Goal: Information Seeking & Learning: Learn about a topic

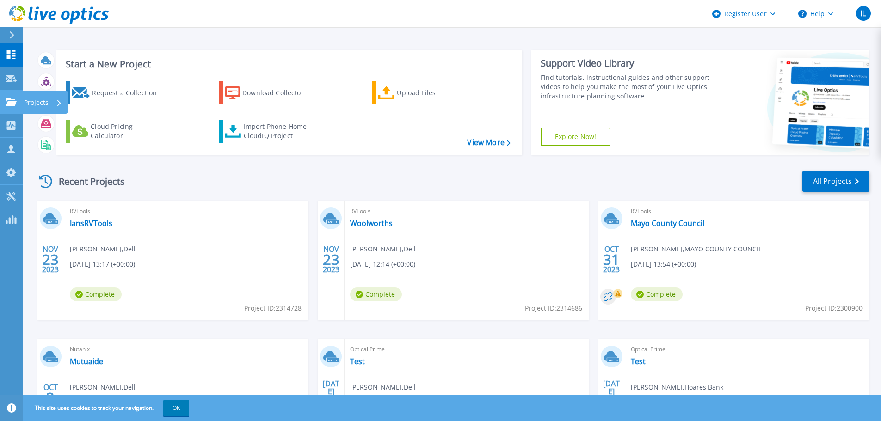
click at [41, 99] on p "Projects" at bounding box center [36, 103] width 25 height 24
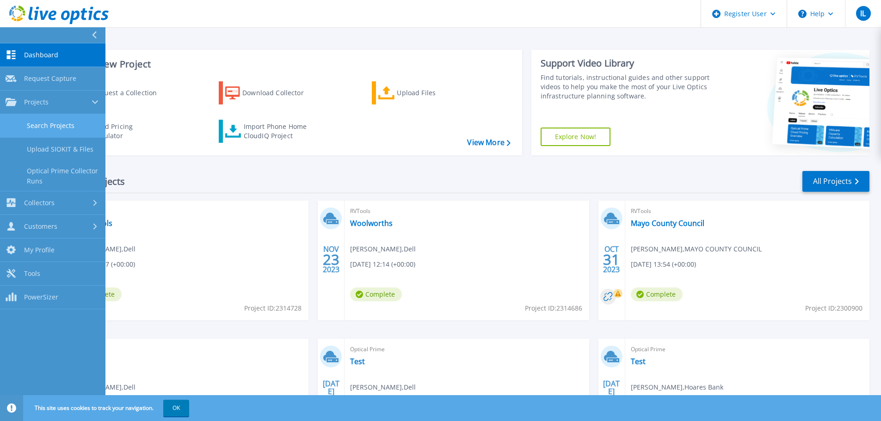
click at [47, 121] on link "Search Projects" at bounding box center [52, 126] width 105 height 24
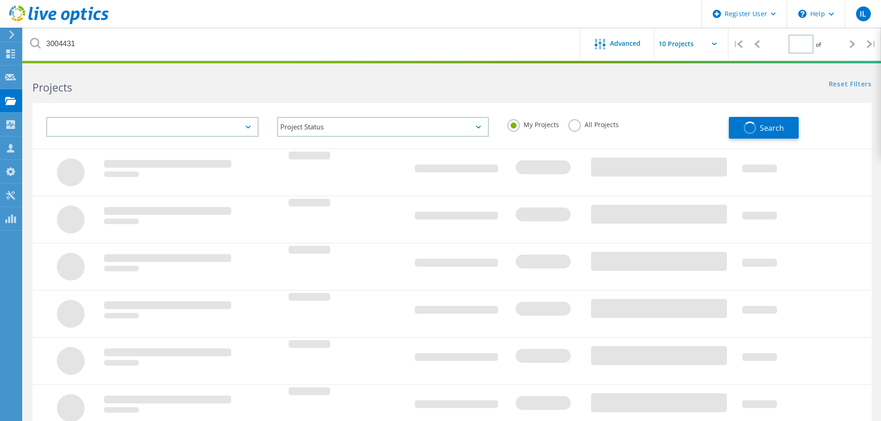
type input "1"
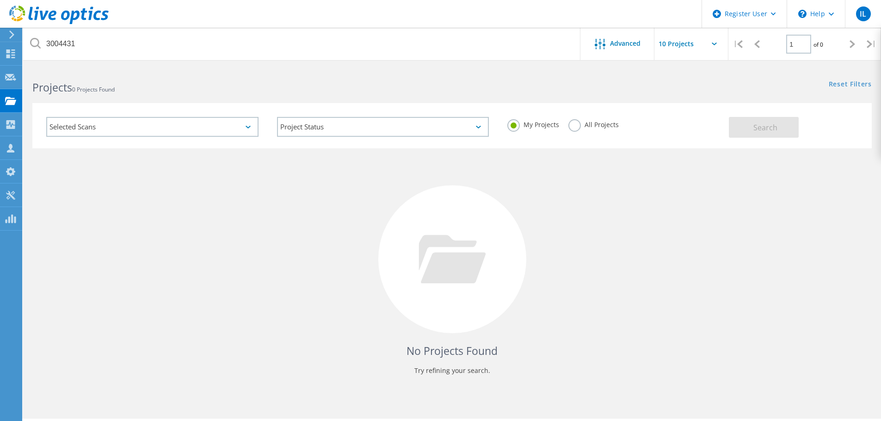
click at [571, 125] on label "All Projects" at bounding box center [593, 123] width 50 height 9
click at [0, 0] on input "All Projects" at bounding box center [0, 0] width 0 height 0
click at [757, 126] on span "Search" at bounding box center [765, 128] width 24 height 10
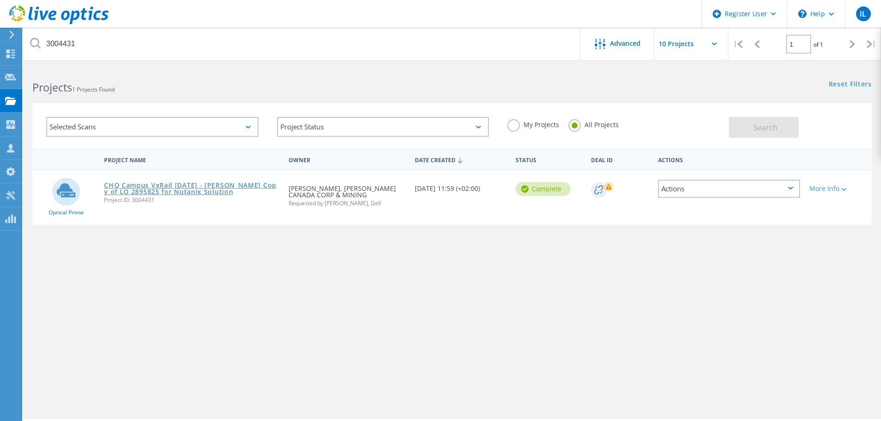
click at [189, 186] on link "CHQ Campus VxRail [DATE] - [PERSON_NAME] Copy of LO 2895825 for Nutanix Solution" at bounding box center [191, 188] width 175 height 13
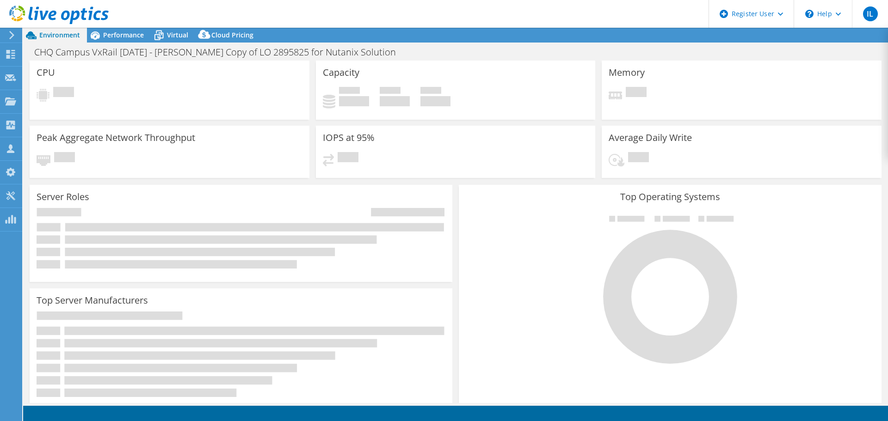
select select "USD"
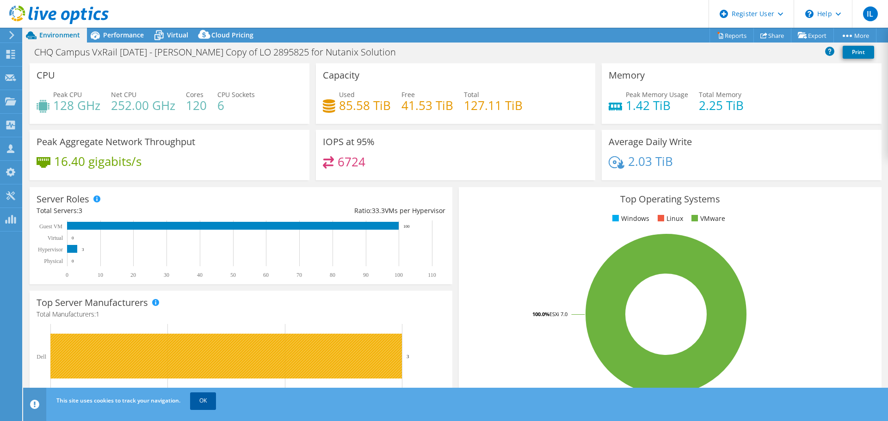
click at [203, 400] on link "OK" at bounding box center [203, 400] width 26 height 17
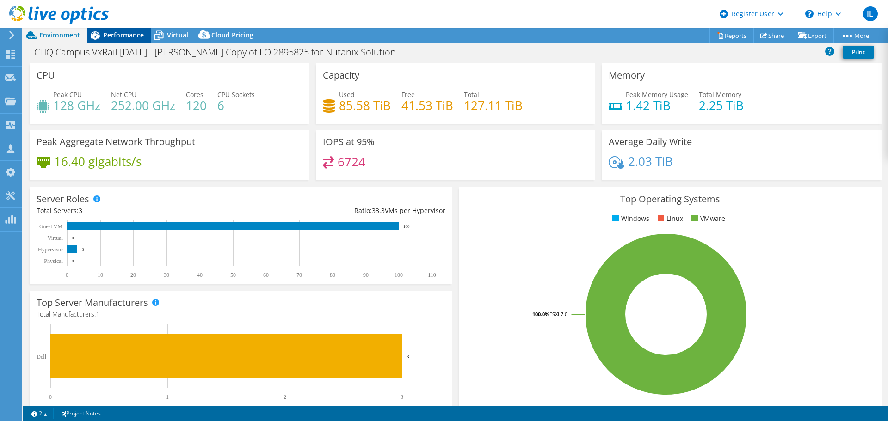
click at [120, 31] on span "Performance" at bounding box center [123, 35] width 41 height 9
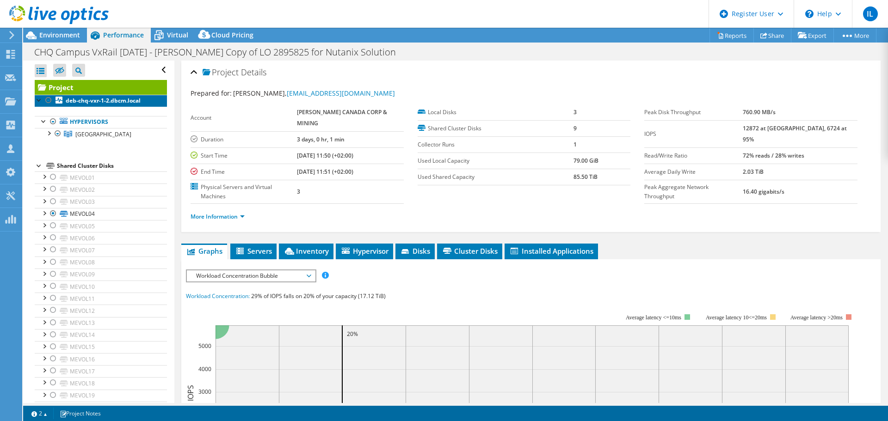
click at [92, 98] on b "deb-chq-vxr-1-2.dbcm.local" at bounding box center [103, 101] width 75 height 8
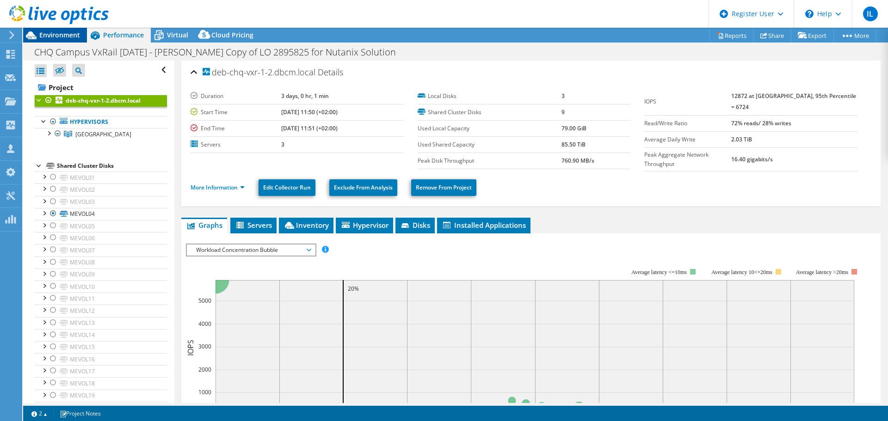
click at [57, 33] on span "Environment" at bounding box center [59, 35] width 41 height 9
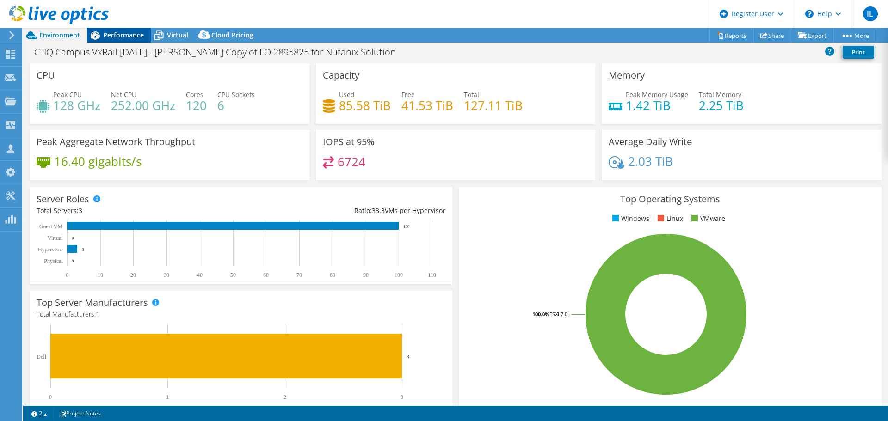
click at [124, 36] on span "Performance" at bounding box center [123, 35] width 41 height 9
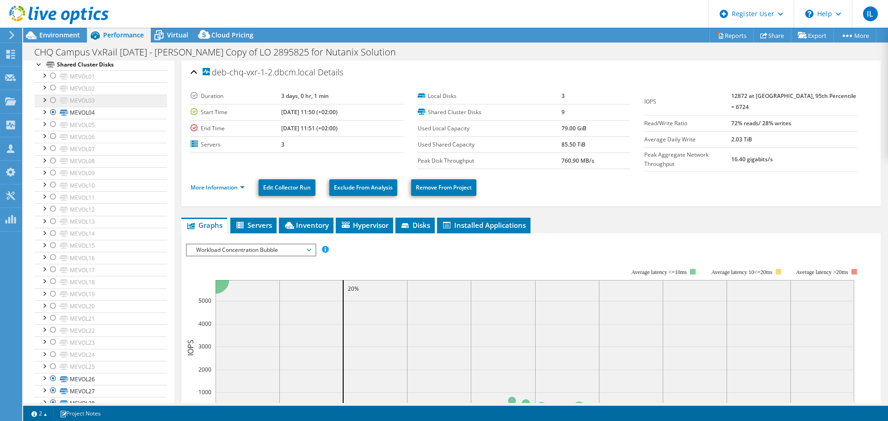
scroll to position [187, 0]
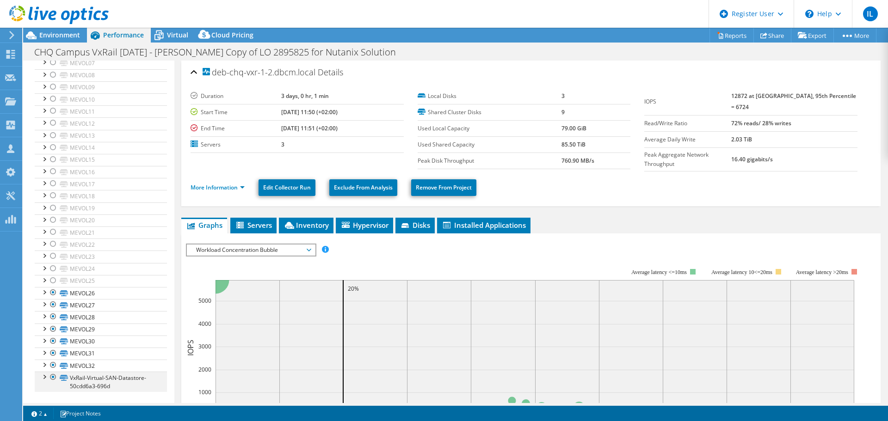
click at [43, 377] on div at bounding box center [43, 376] width 9 height 9
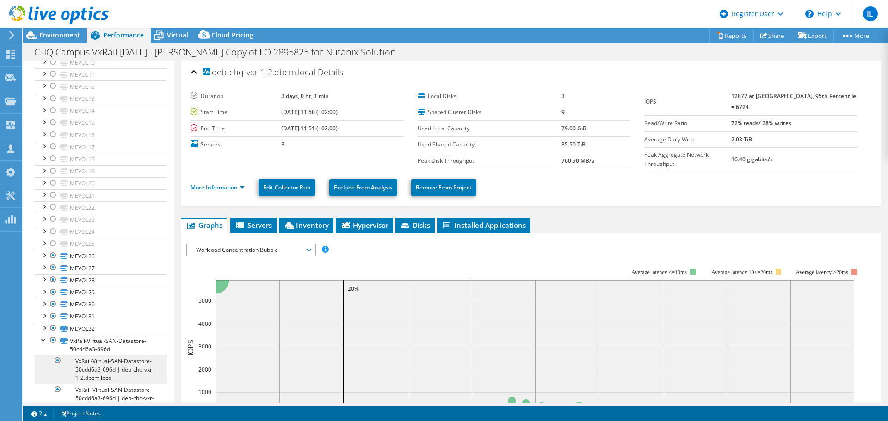
scroll to position [268, 0]
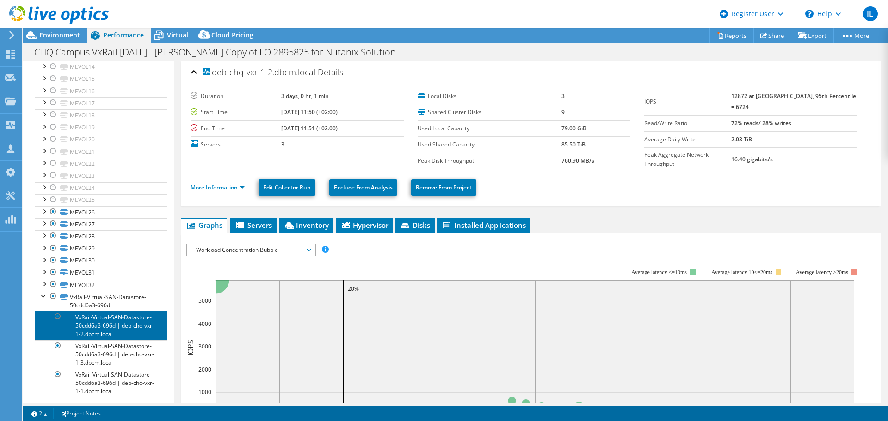
click at [111, 323] on link "VxRail-Virtual-SAN-Datastore-50cdd6a3-696d | deb-chq-vxr-1-2.dbcm.local" at bounding box center [101, 325] width 132 height 29
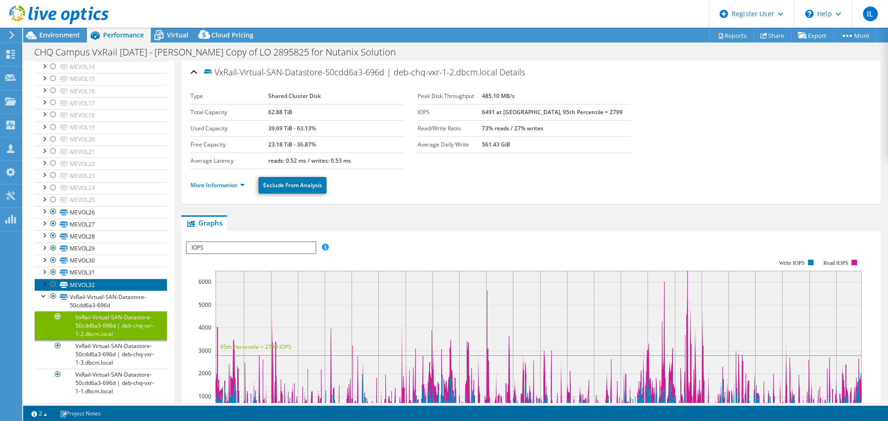
click at [80, 285] on link "MEVOL32" at bounding box center [101, 285] width 132 height 12
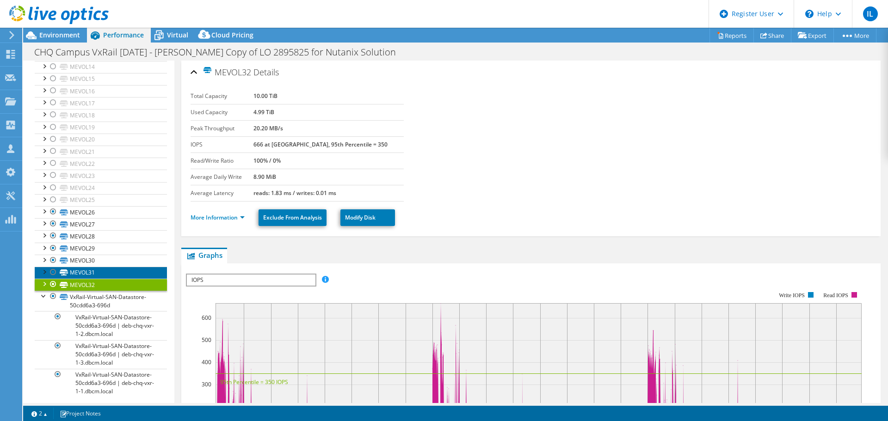
click at [80, 273] on link "MEVOL31" at bounding box center [101, 273] width 132 height 12
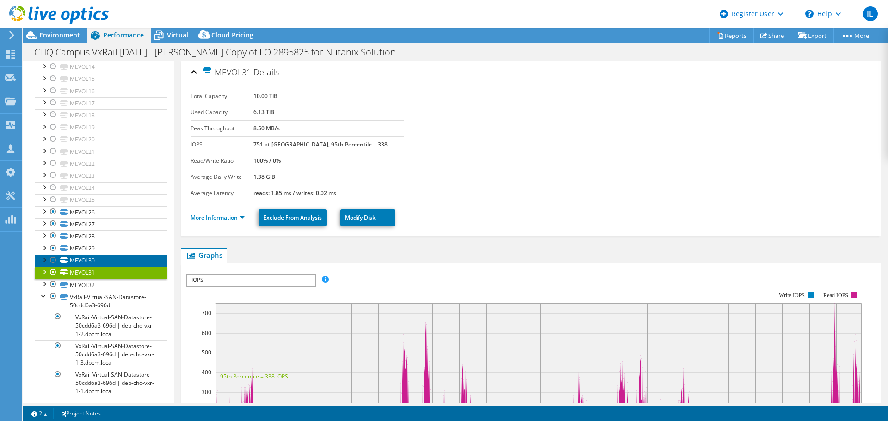
click at [81, 260] on link "MEVOL30" at bounding box center [101, 261] width 132 height 12
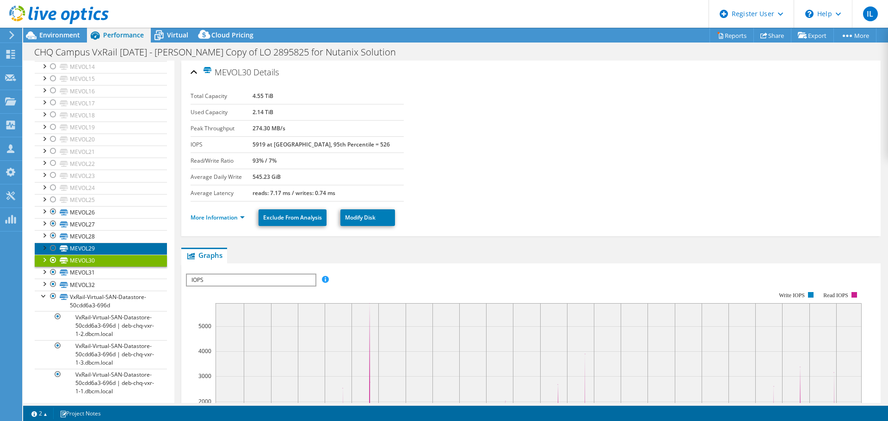
click at [81, 249] on link "MEVOL29" at bounding box center [101, 249] width 132 height 12
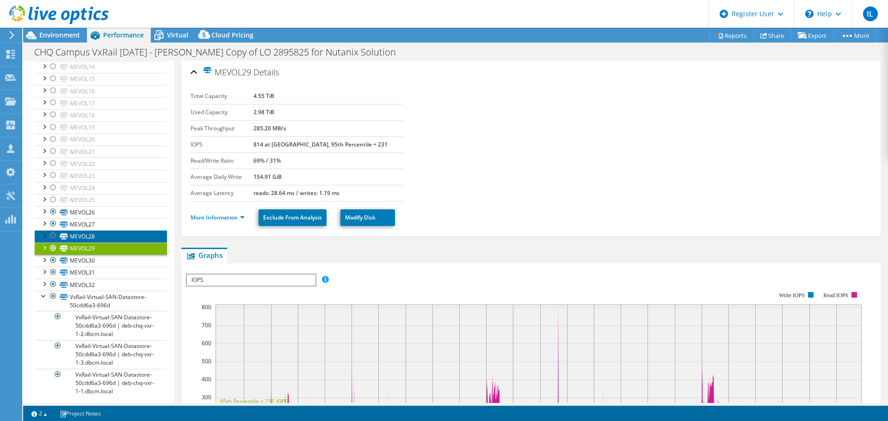
click at [84, 236] on link "MEVOL28" at bounding box center [101, 236] width 132 height 12
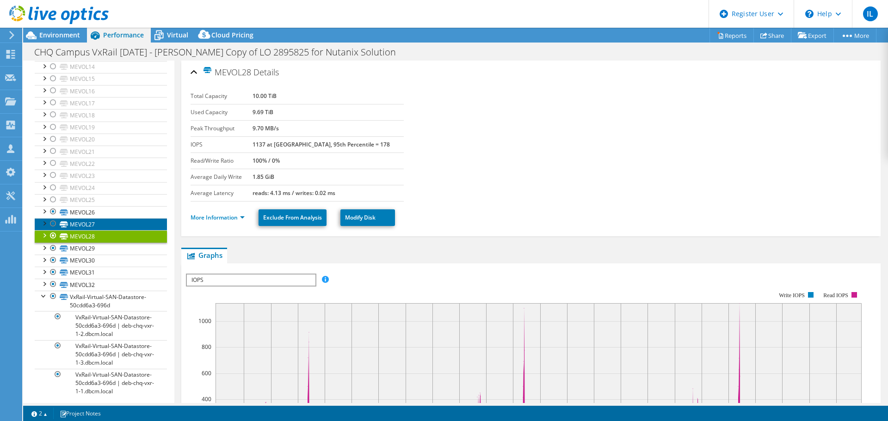
click at [82, 225] on link "MEVOL27" at bounding box center [101, 224] width 132 height 12
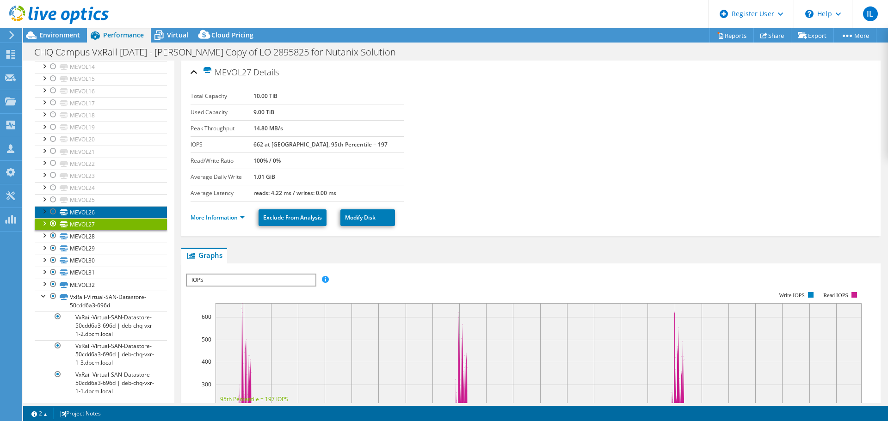
click at [82, 213] on link "MEVOL26" at bounding box center [101, 212] width 132 height 12
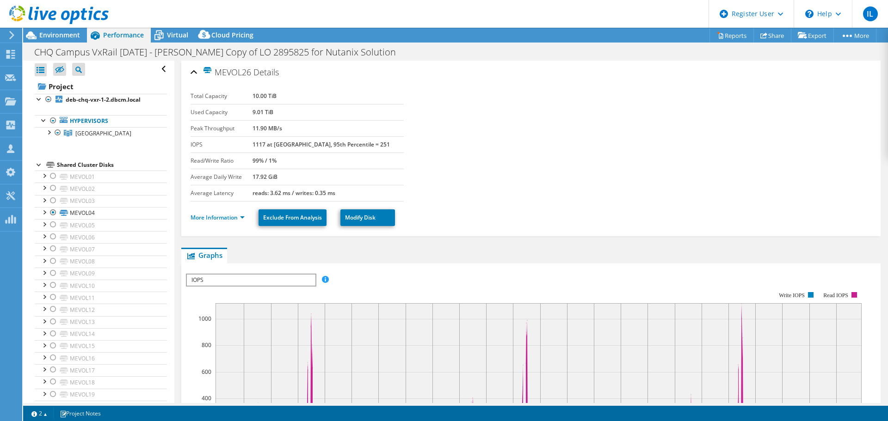
scroll to position [0, 0]
click at [64, 37] on span "Environment" at bounding box center [59, 35] width 41 height 9
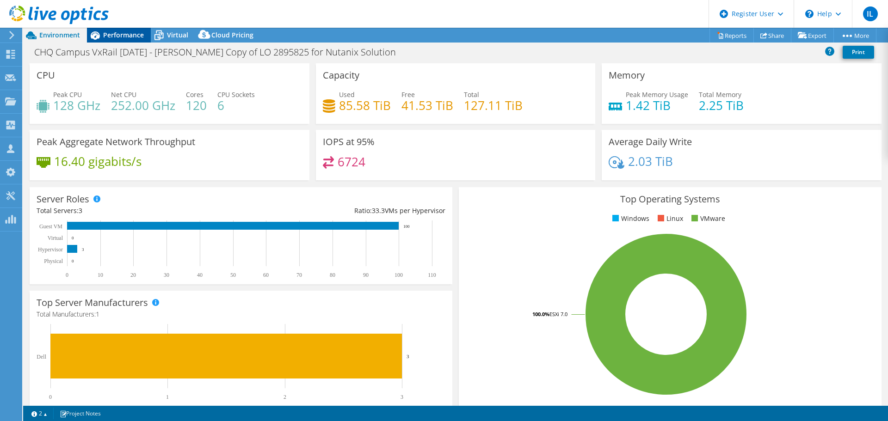
click at [127, 34] on span "Performance" at bounding box center [123, 35] width 41 height 9
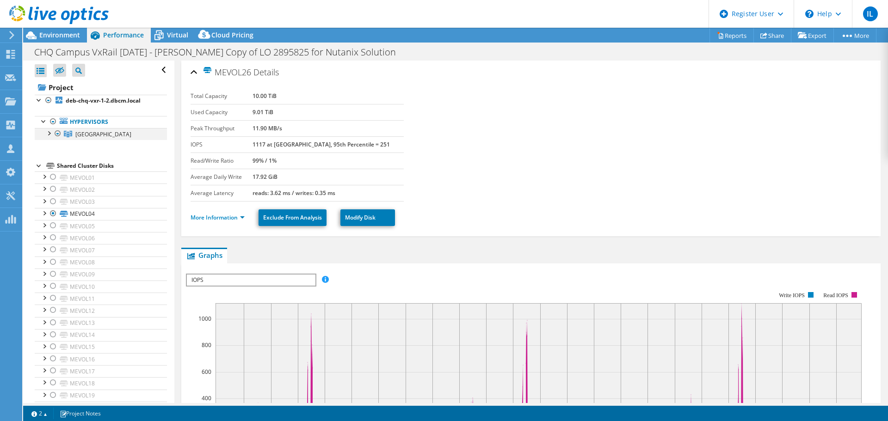
click at [51, 131] on div at bounding box center [48, 132] width 9 height 9
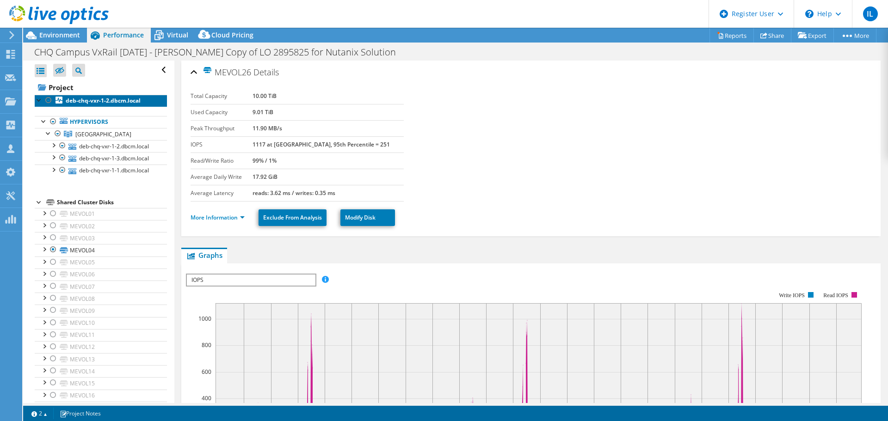
click at [116, 101] on b "deb-chq-vxr-1-2.dbcm.local" at bounding box center [103, 101] width 75 height 8
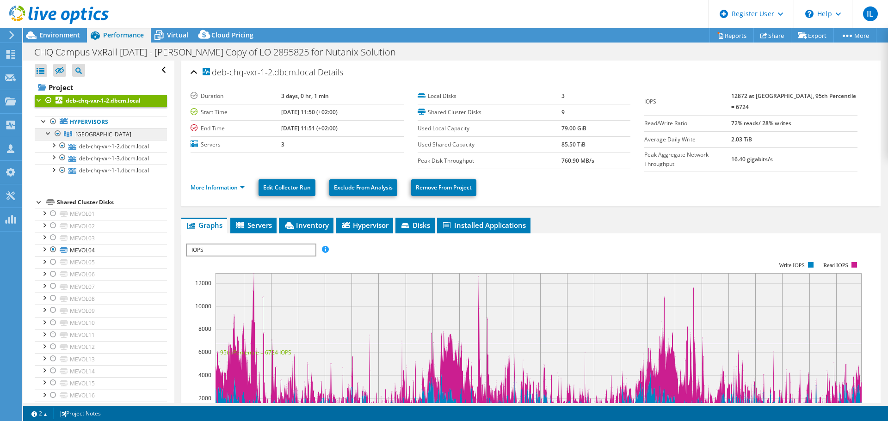
click at [102, 130] on span "[GEOGRAPHIC_DATA]" at bounding box center [103, 134] width 56 height 8
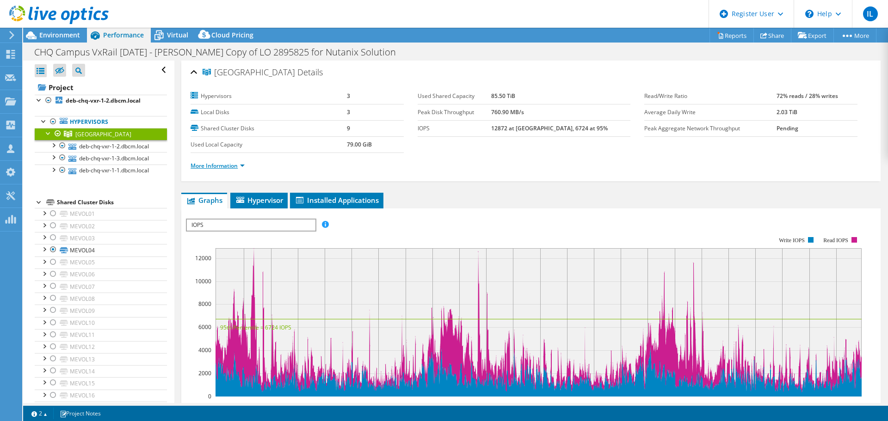
click at [240, 165] on link "More Information" at bounding box center [217, 166] width 54 height 8
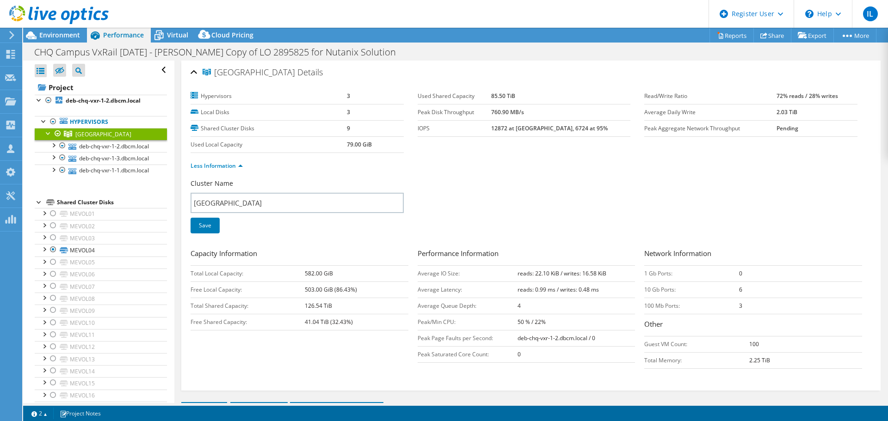
click at [109, 132] on span "[GEOGRAPHIC_DATA]" at bounding box center [103, 134] width 56 height 8
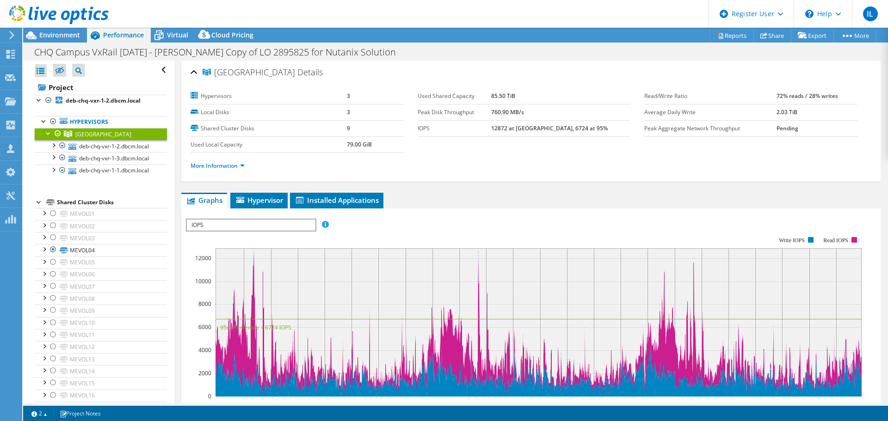
click at [109, 132] on span "[GEOGRAPHIC_DATA]" at bounding box center [103, 134] width 56 height 8
click at [47, 132] on div at bounding box center [48, 132] width 9 height 9
click at [241, 164] on link "More Information" at bounding box center [217, 166] width 54 height 8
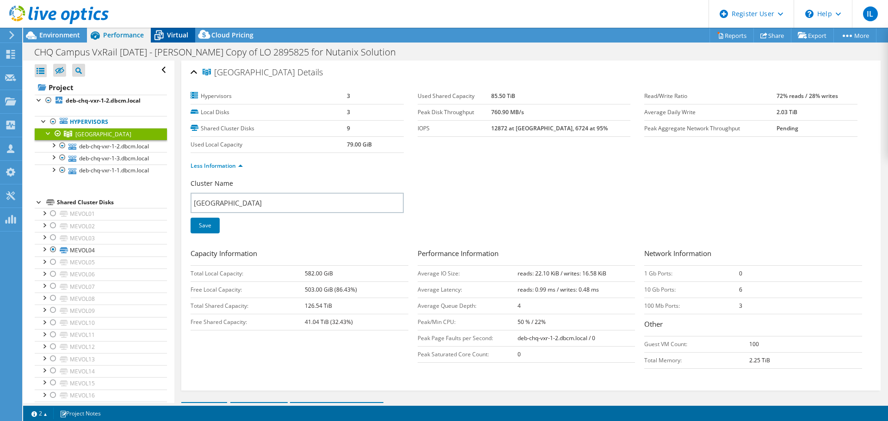
click at [181, 32] on span "Virtual" at bounding box center [177, 35] width 21 height 9
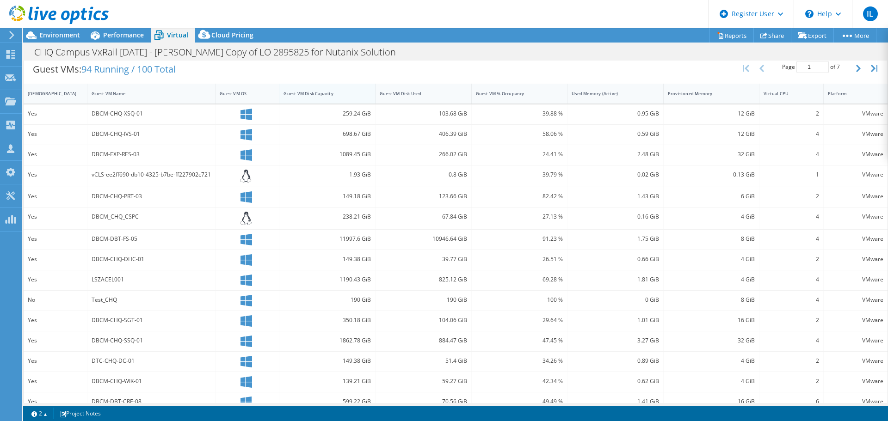
scroll to position [202, 0]
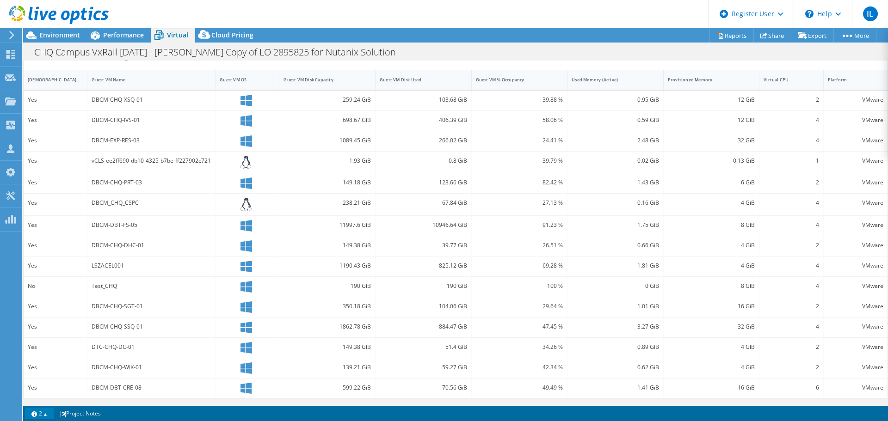
click at [33, 413] on link "2" at bounding box center [39, 414] width 29 height 12
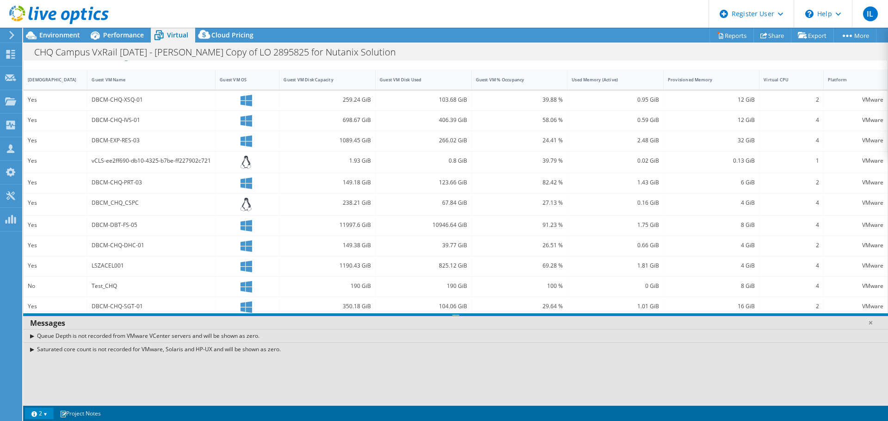
click at [33, 413] on link "2" at bounding box center [39, 414] width 29 height 12
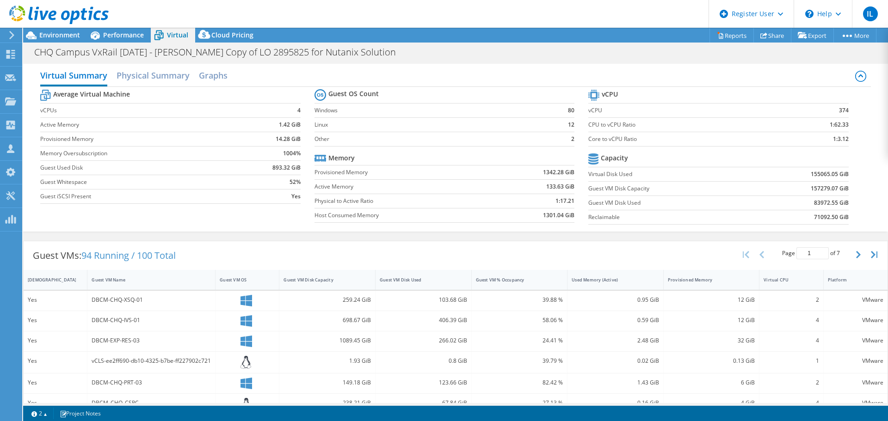
scroll to position [0, 0]
click at [163, 75] on h2 "Physical Summary" at bounding box center [152, 77] width 73 height 20
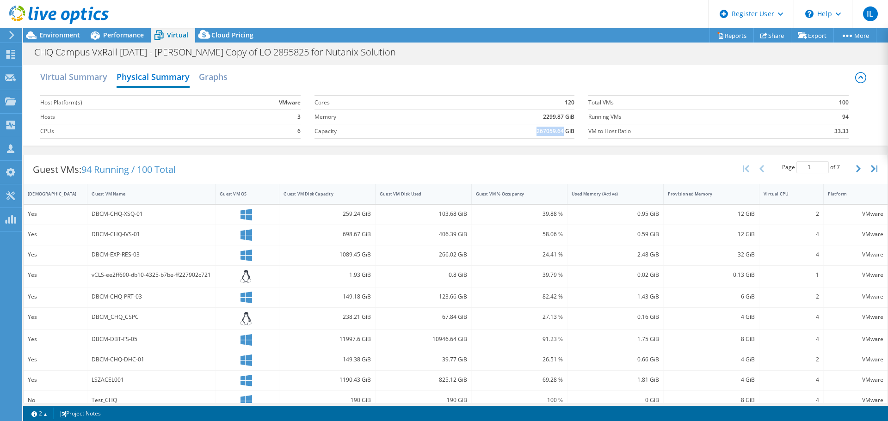
drag, startPoint x: 558, startPoint y: 132, endPoint x: 527, endPoint y: 132, distance: 31.0
click at [527, 132] on td "267059.64 GiB" at bounding box center [498, 131] width 152 height 14
copy b "267059.64"
click at [129, 34] on span "Performance" at bounding box center [123, 35] width 41 height 9
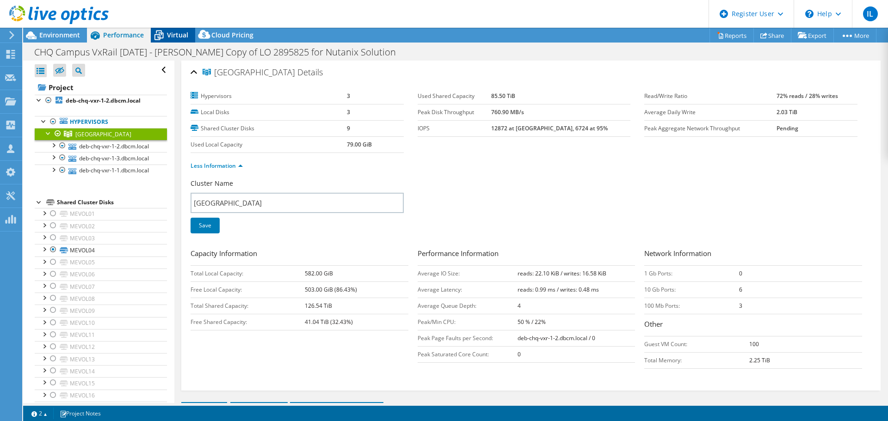
click at [169, 32] on span "Virtual" at bounding box center [177, 35] width 21 height 9
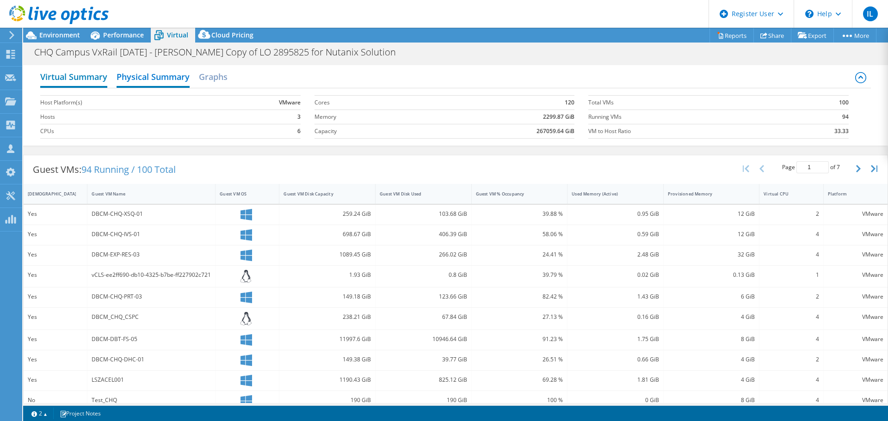
click at [81, 80] on h2 "Virtual Summary" at bounding box center [73, 77] width 67 height 20
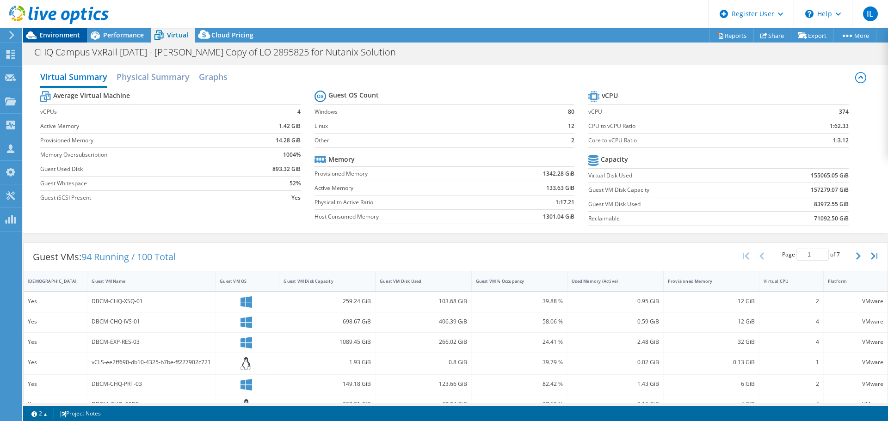
click at [67, 34] on span "Environment" at bounding box center [59, 35] width 41 height 9
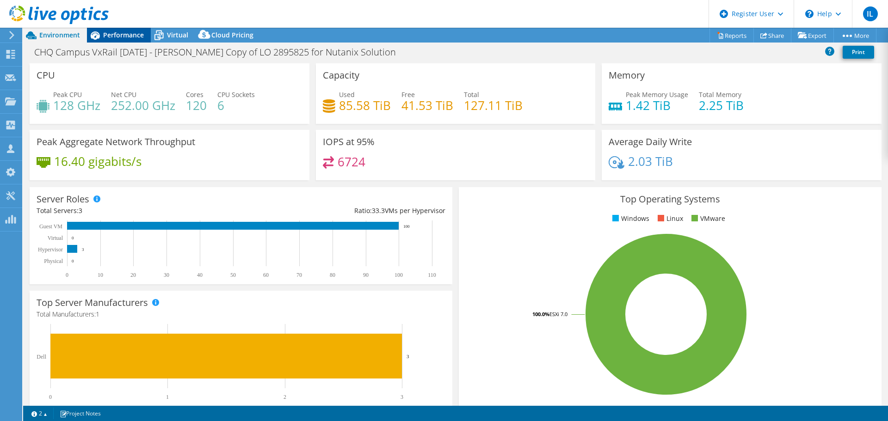
click at [134, 36] on span "Performance" at bounding box center [123, 35] width 41 height 9
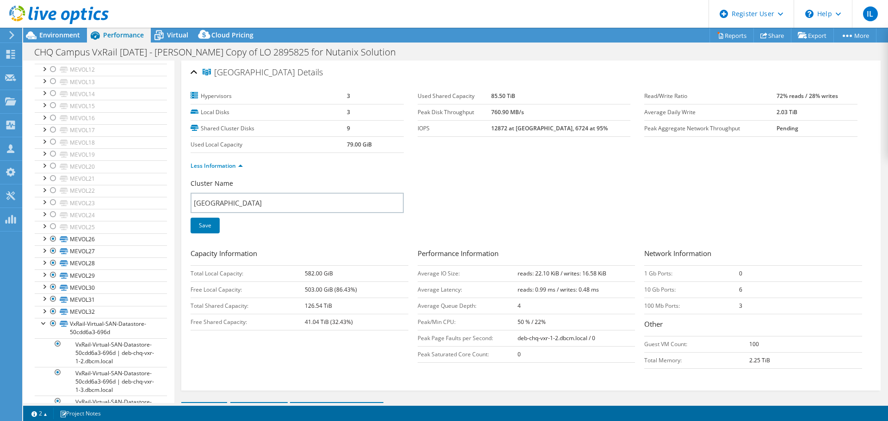
scroll to position [335, 0]
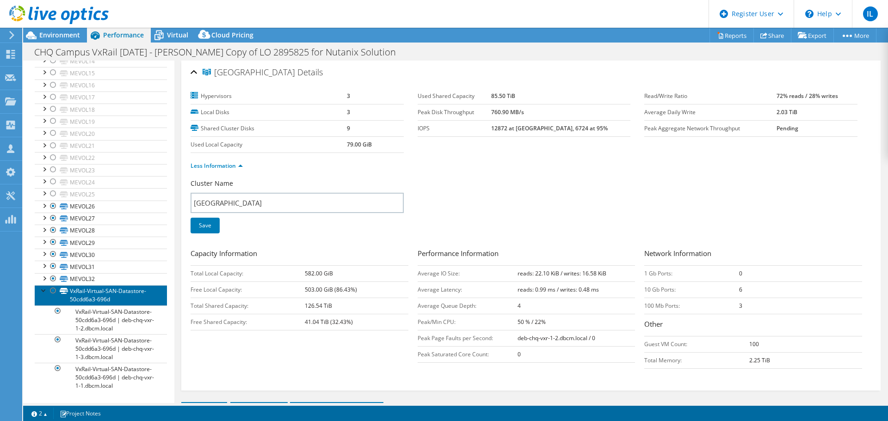
click at [106, 294] on link "VxRail-Virtual-SAN-Datastore-50cdd6a3-696d" at bounding box center [101, 295] width 132 height 20
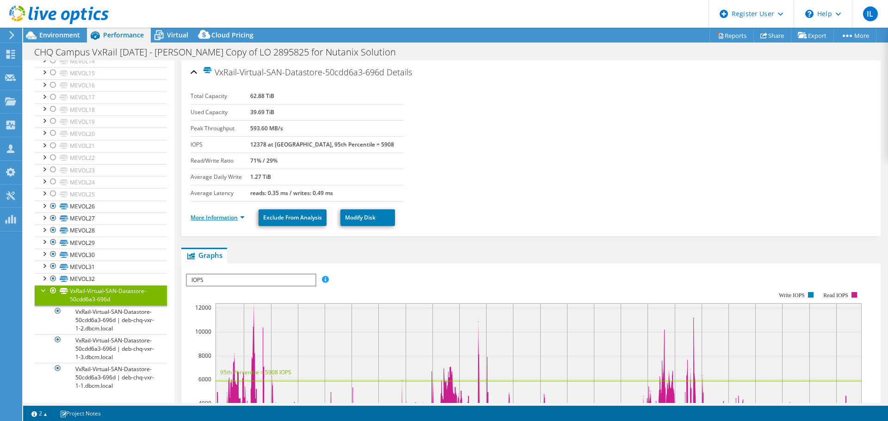
click at [243, 217] on link "More Information" at bounding box center [217, 218] width 54 height 8
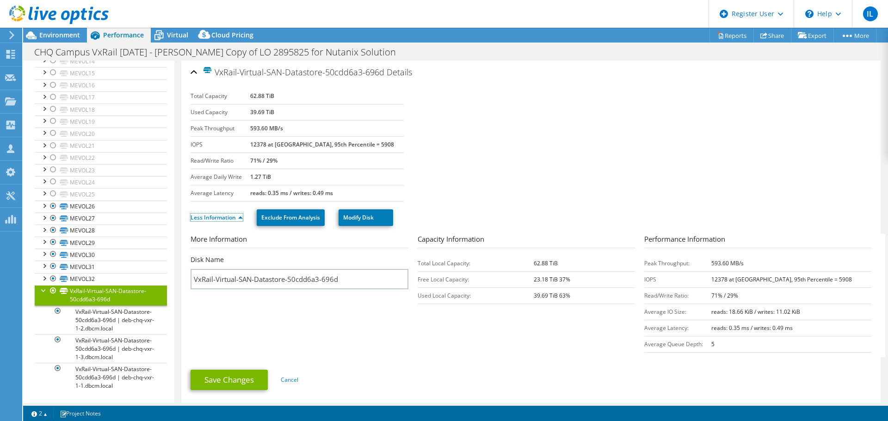
scroll to position [46, 0]
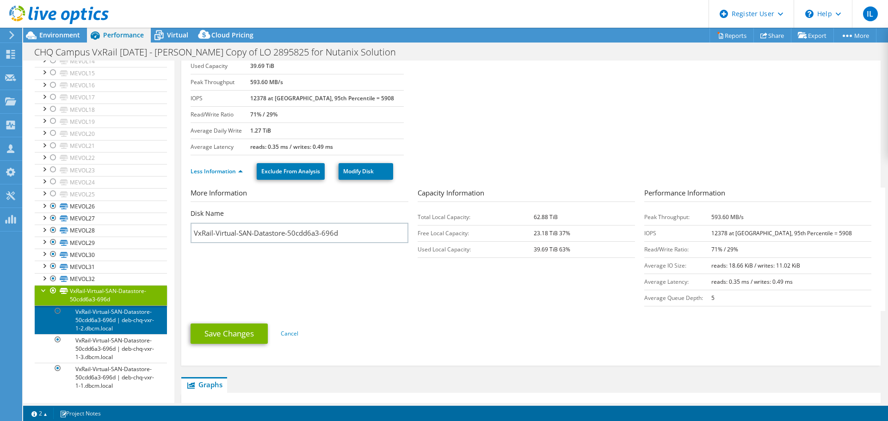
click at [105, 320] on link "VxRail-Virtual-SAN-Datastore-50cdd6a3-696d | deb-chq-vxr-1-2.dbcm.local" at bounding box center [101, 320] width 132 height 29
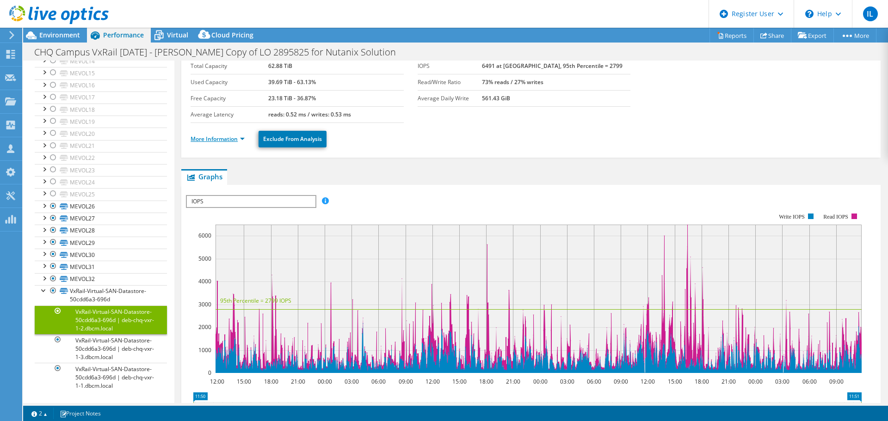
click at [242, 139] on link "More Information" at bounding box center [217, 139] width 54 height 8
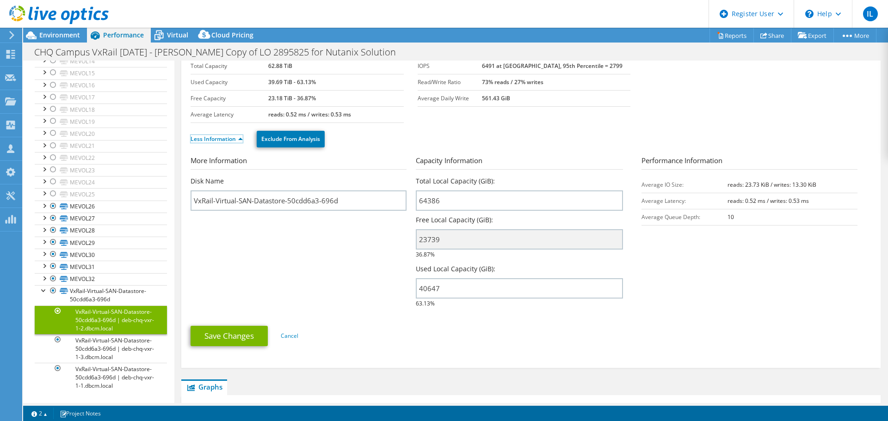
scroll to position [0, 0]
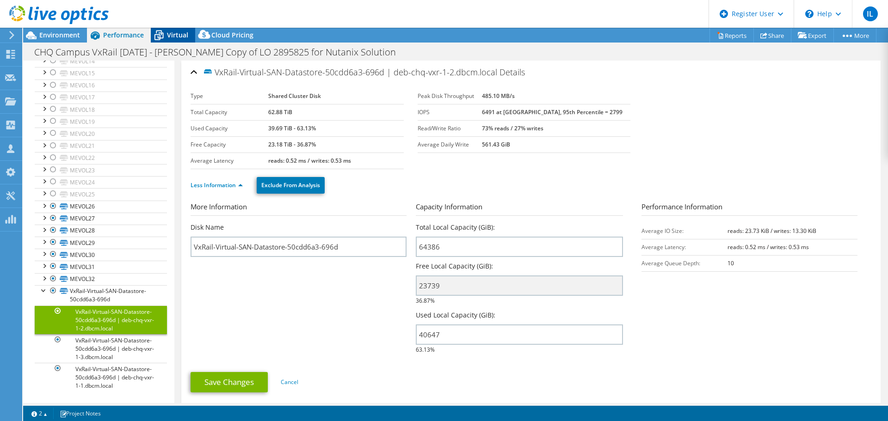
click at [178, 35] on span "Virtual" at bounding box center [177, 35] width 21 height 9
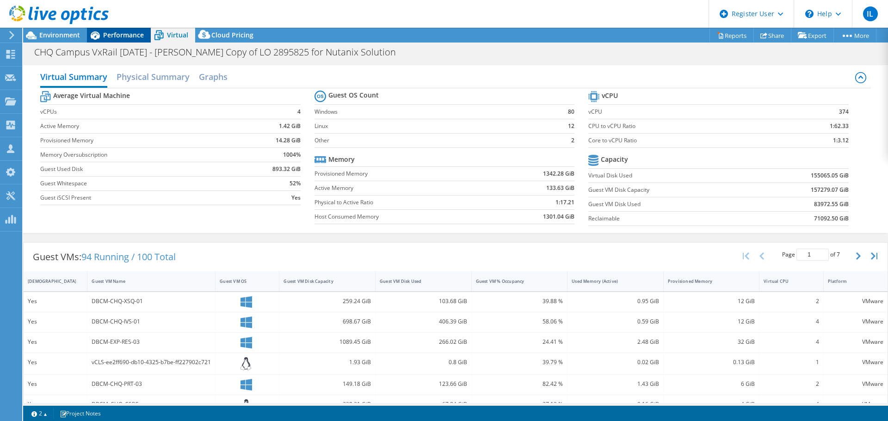
click at [113, 36] on span "Performance" at bounding box center [123, 35] width 41 height 9
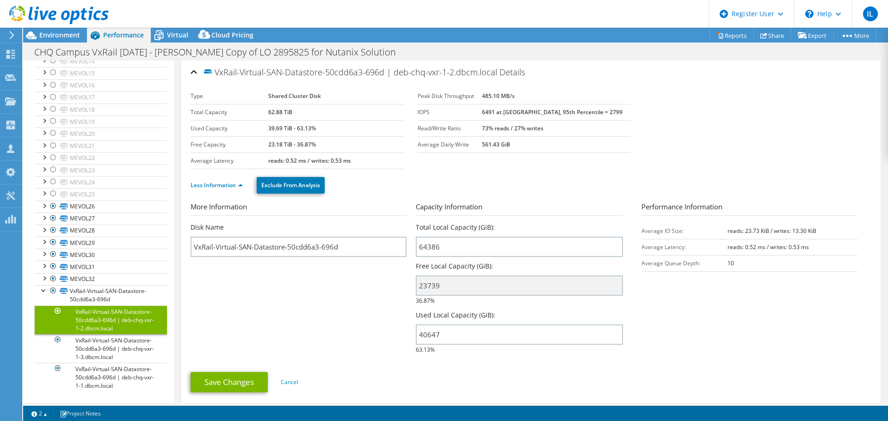
click at [119, 34] on span "Performance" at bounding box center [123, 35] width 41 height 9
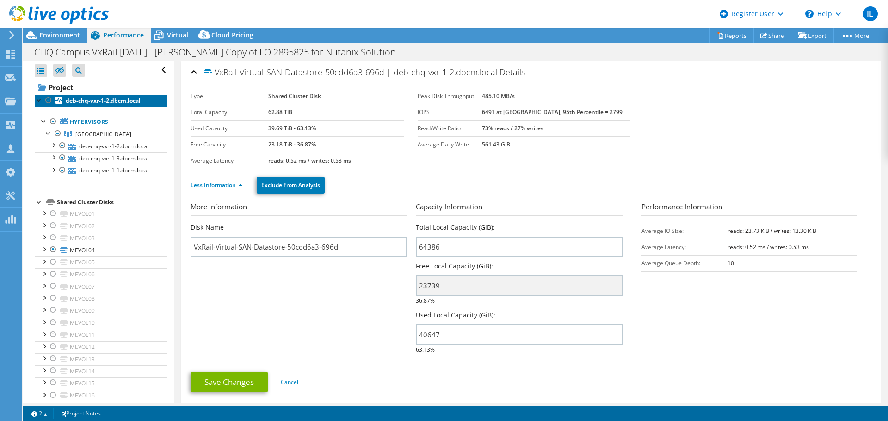
click at [104, 98] on b "deb-chq-vxr-1-2.dbcm.local" at bounding box center [103, 101] width 75 height 8
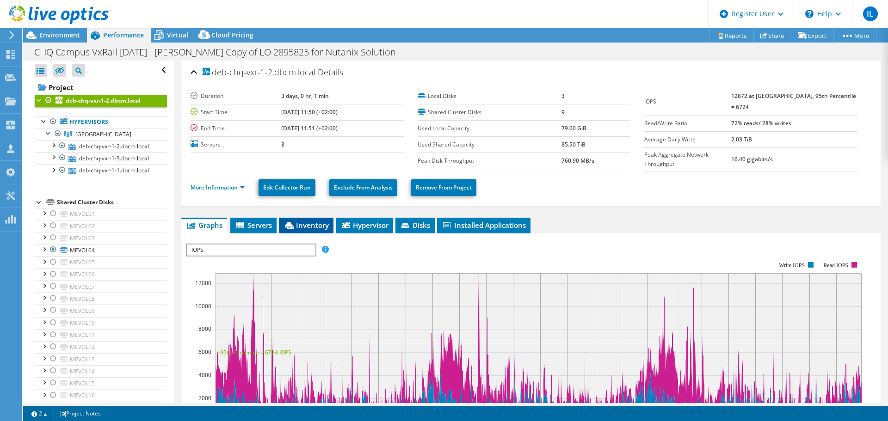
click at [308, 221] on span "Inventory" at bounding box center [305, 225] width 45 height 9
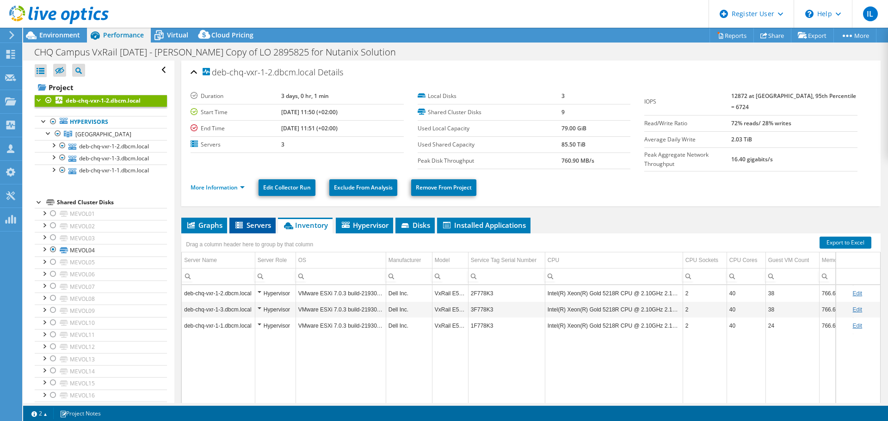
click at [253, 222] on span "Servers" at bounding box center [252, 225] width 37 height 9
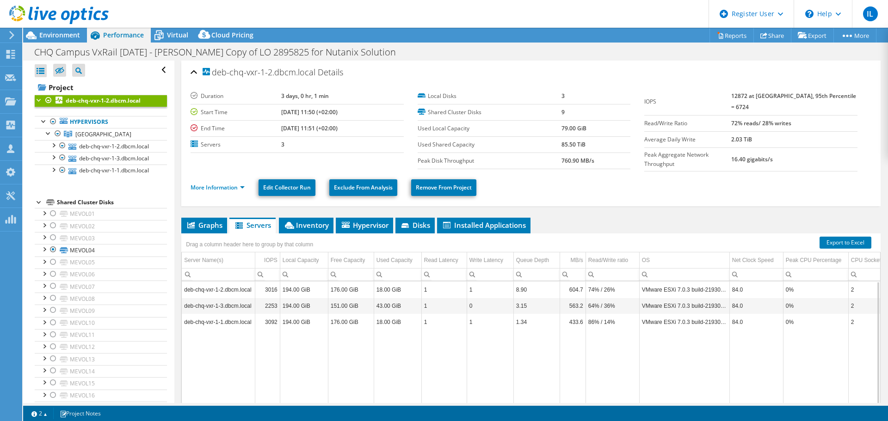
click at [223, 288] on td "deb-chq-vxr-1-2.dbcm.local" at bounding box center [218, 290] width 73 height 16
click at [415, 221] on span "Disks" at bounding box center [415, 225] width 30 height 9
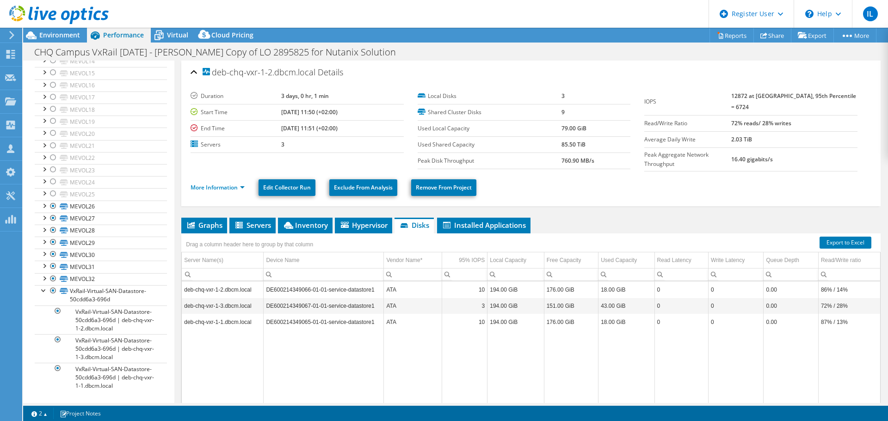
scroll to position [335, 0]
click at [51, 33] on span "Environment" at bounding box center [59, 35] width 41 height 9
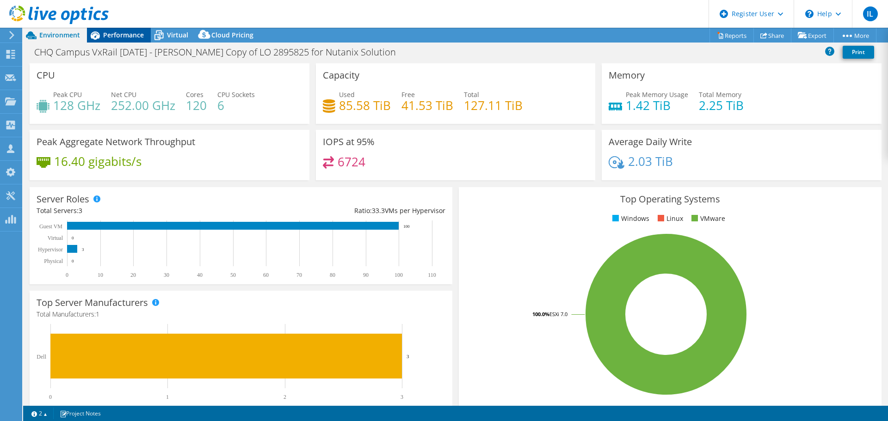
click at [116, 35] on span "Performance" at bounding box center [123, 35] width 41 height 9
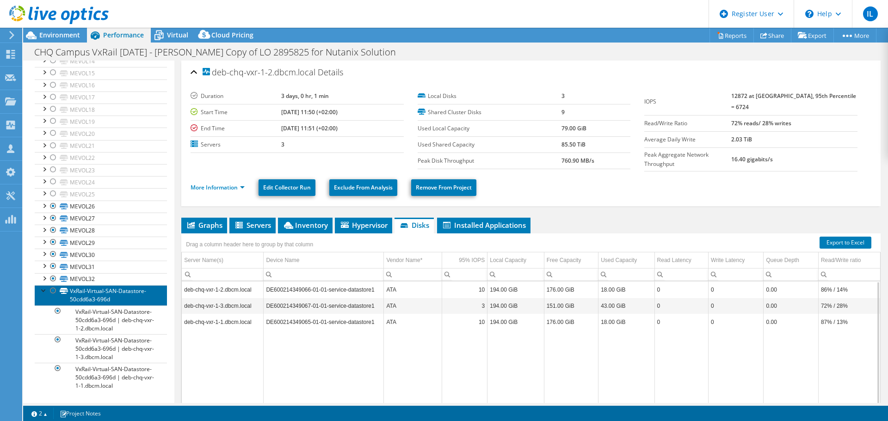
click at [107, 294] on link "VxRail-Virtual-SAN-Datastore-50cdd6a3-696d" at bounding box center [101, 295] width 132 height 20
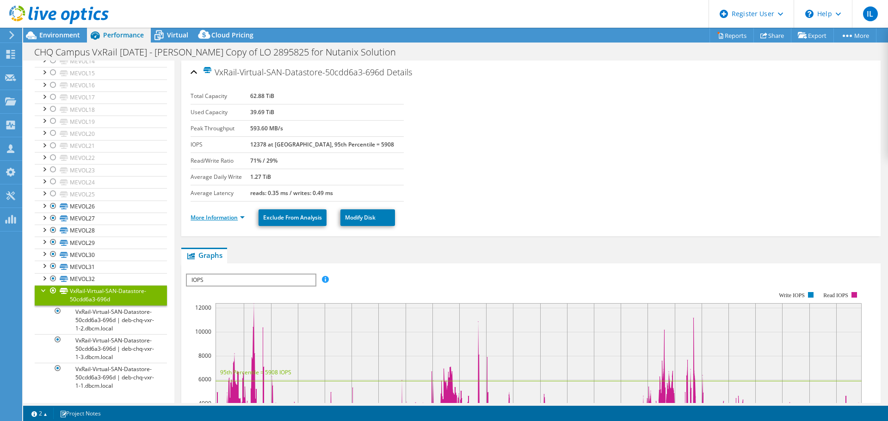
click at [241, 217] on link "More Information" at bounding box center [217, 218] width 54 height 8
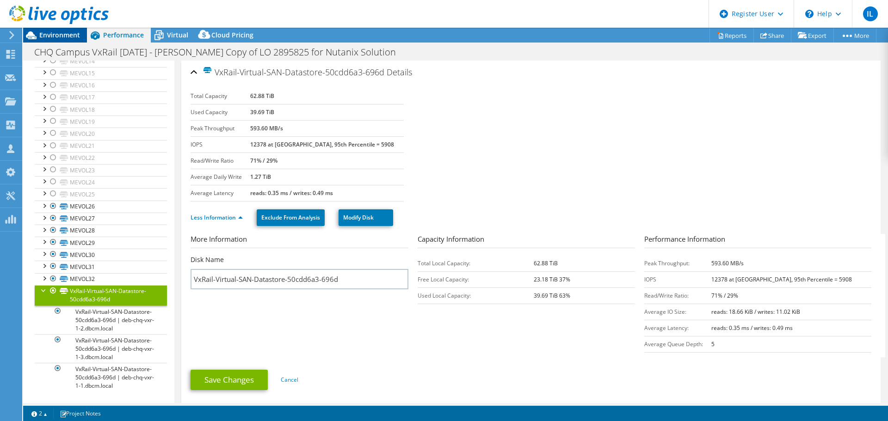
click at [48, 31] on span "Environment" at bounding box center [59, 35] width 41 height 9
